Goal: Information Seeking & Learning: Learn about a topic

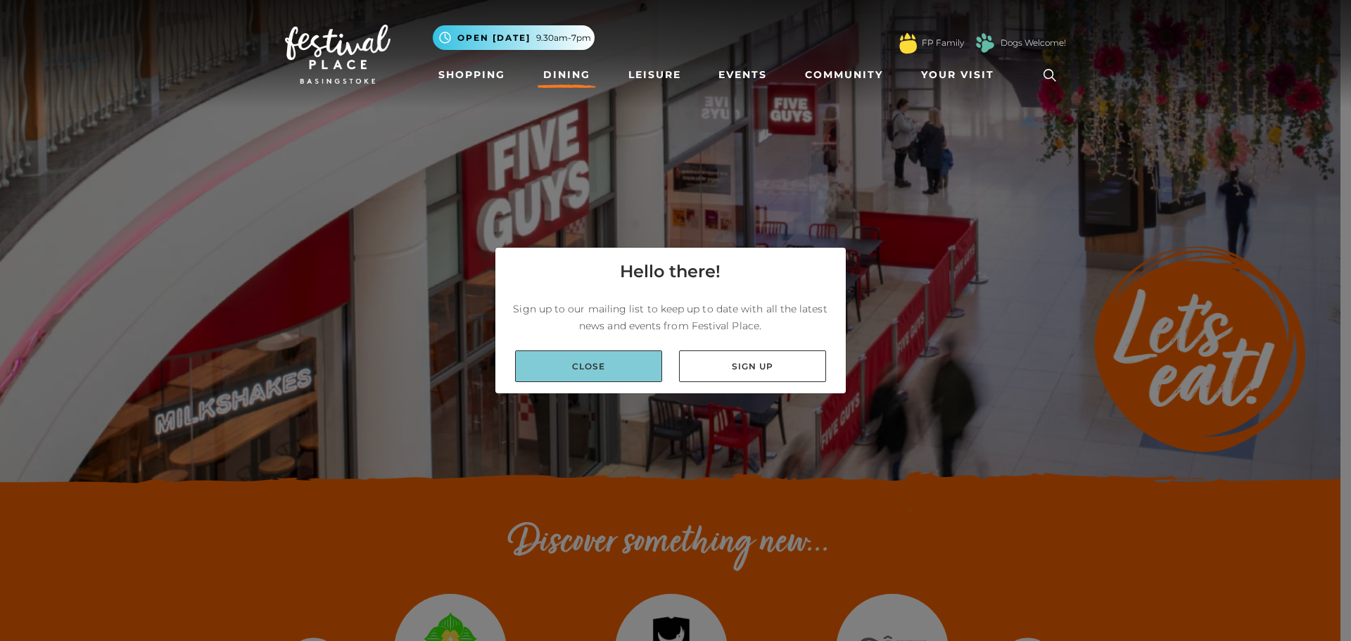
click at [564, 369] on link "Close" at bounding box center [588, 366] width 147 height 32
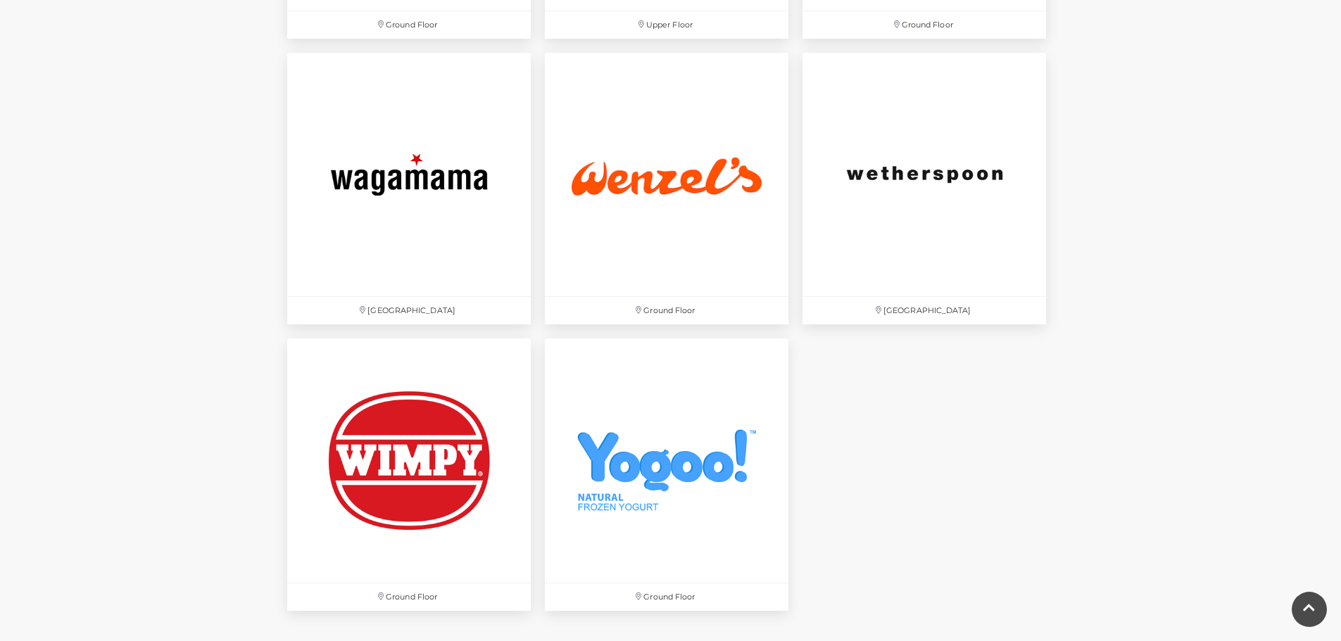
scroll to position [4587, 0]
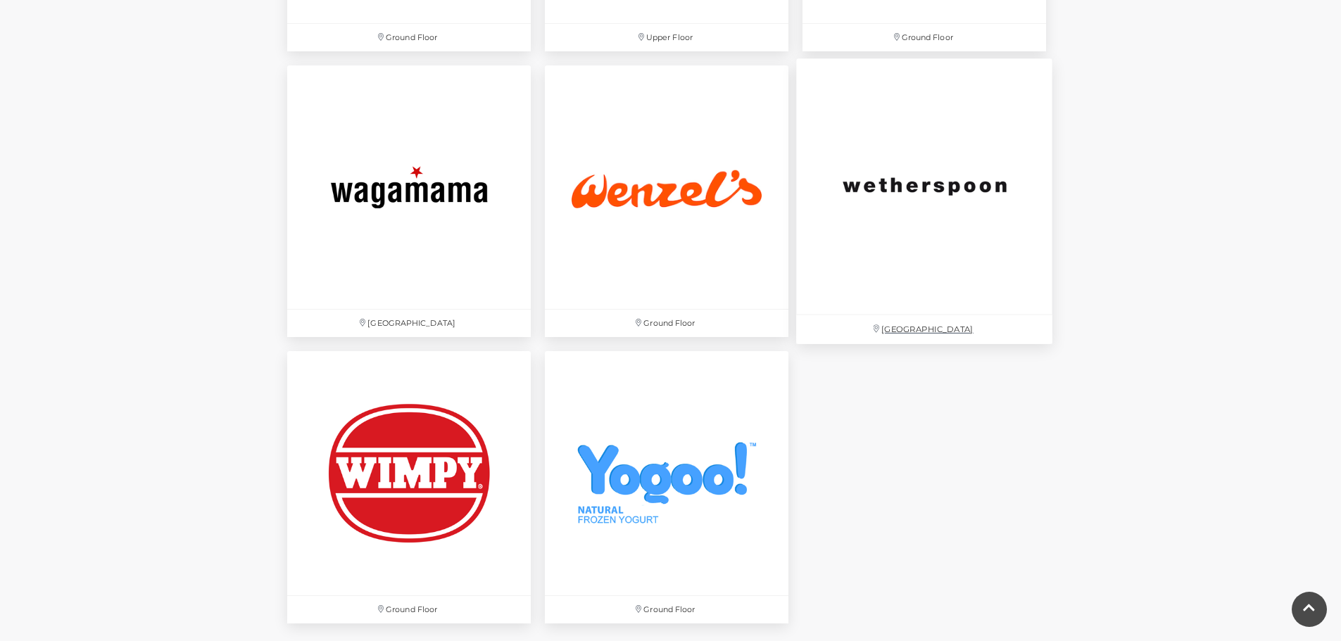
click at [944, 188] on img at bounding box center [924, 186] width 256 height 256
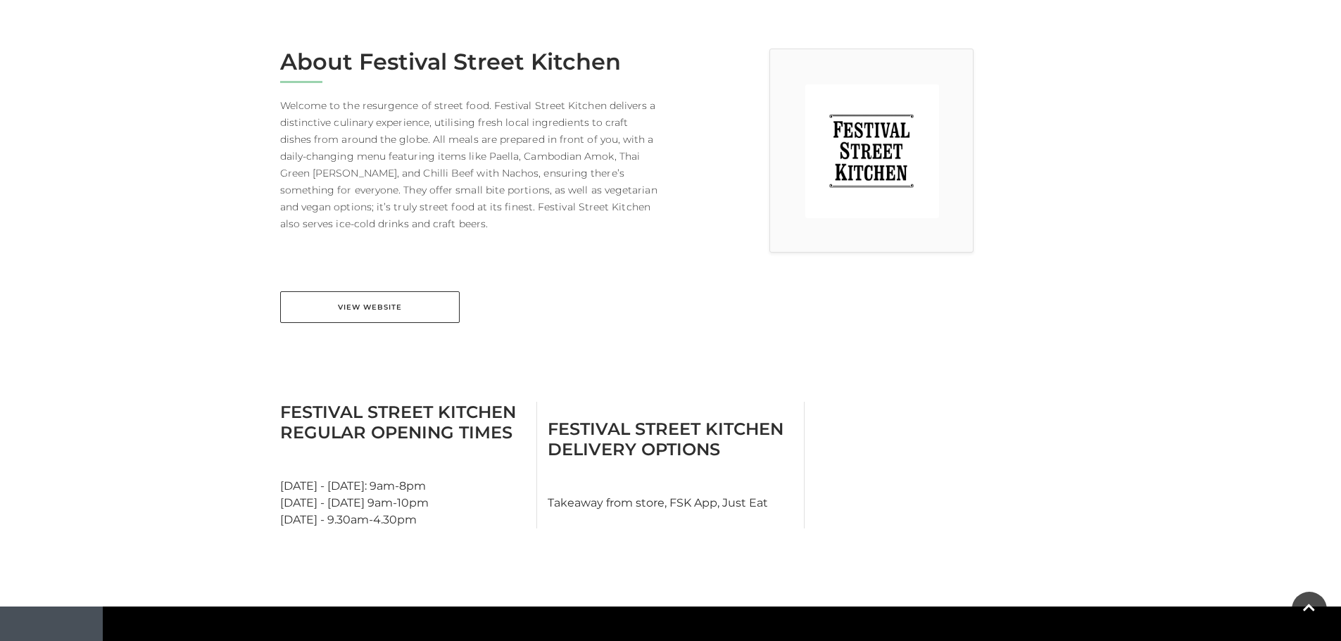
scroll to position [374, 0]
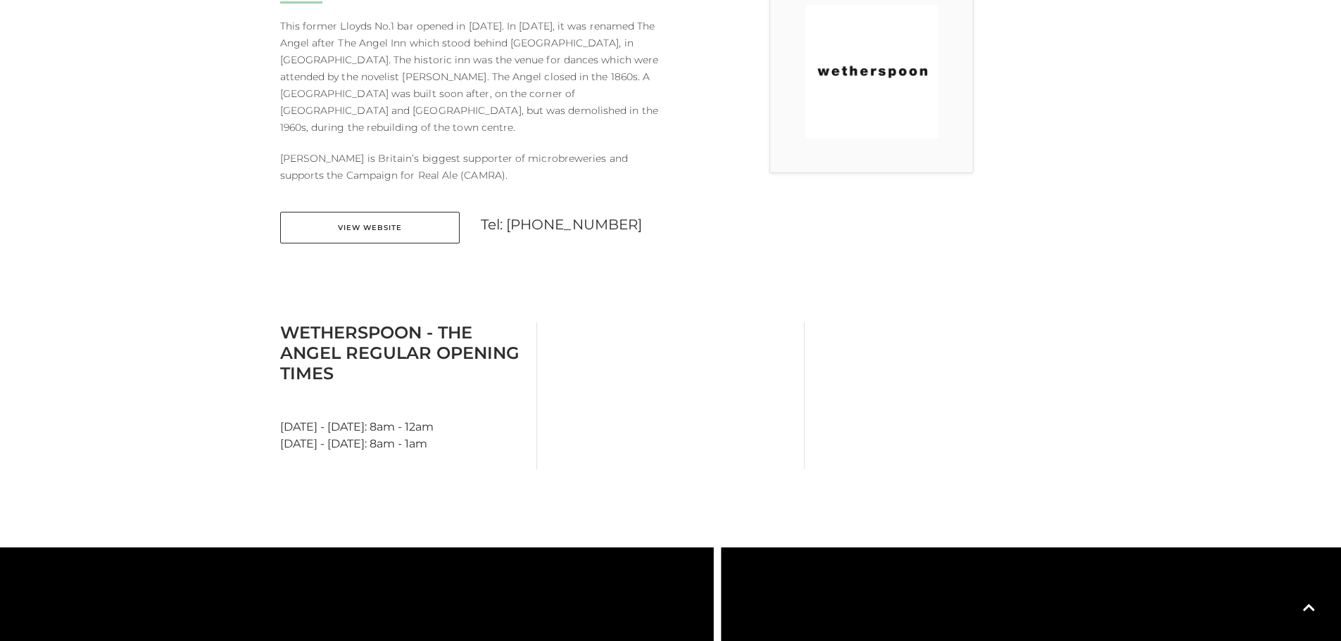
scroll to position [449, 0]
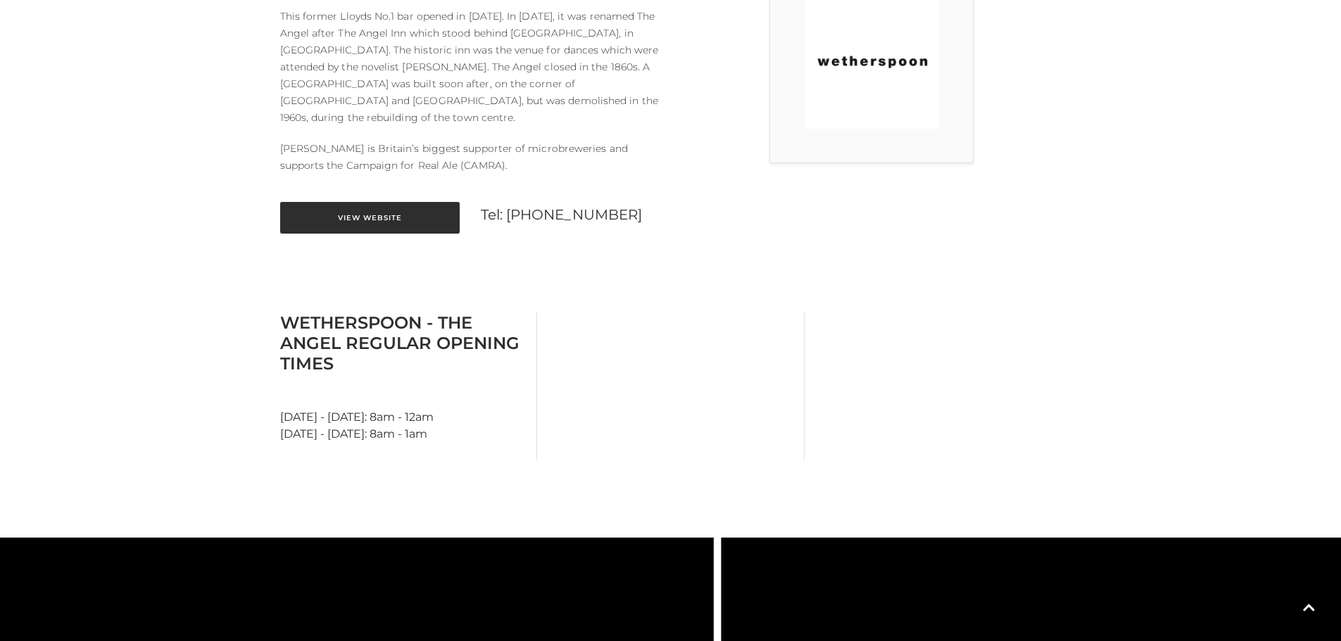
click at [372, 206] on link "View Website" at bounding box center [369, 218] width 179 height 32
